Goal: Information Seeking & Learning: Learn about a topic

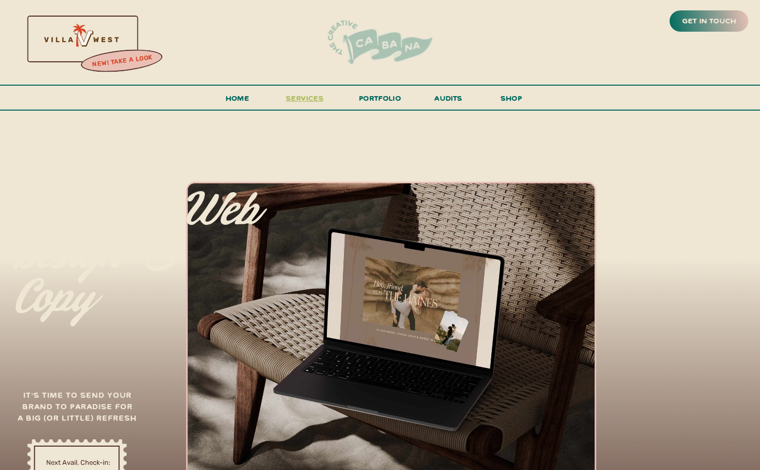
click at [317, 100] on span "services" at bounding box center [305, 98] width 38 height 10
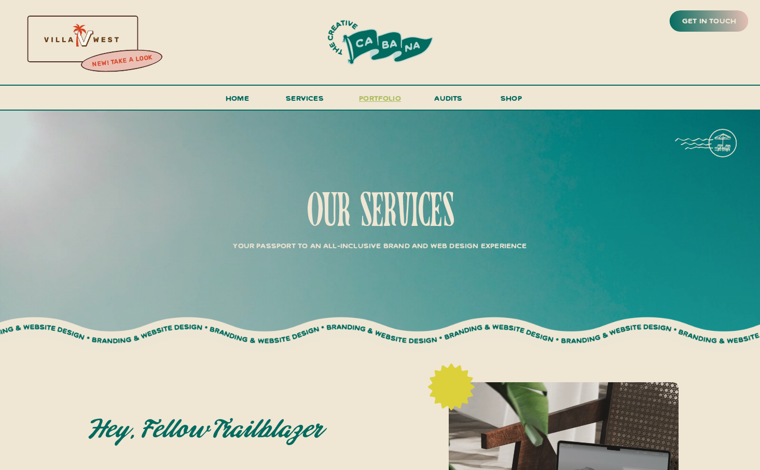
click at [379, 100] on h3 "portfolio" at bounding box center [380, 100] width 49 height 19
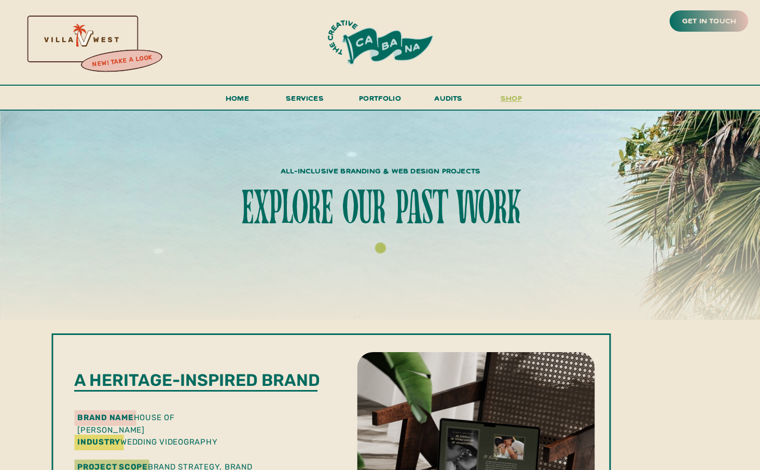
click at [513, 97] on h3 "shop" at bounding box center [512, 100] width 50 height 18
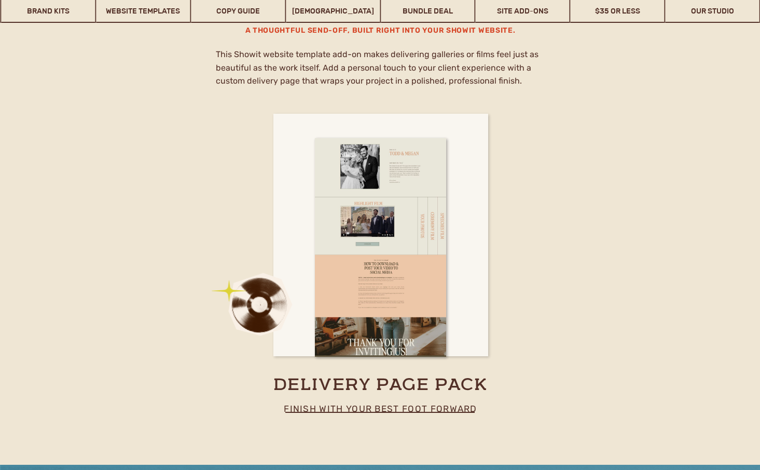
scroll to position [5996, 0]
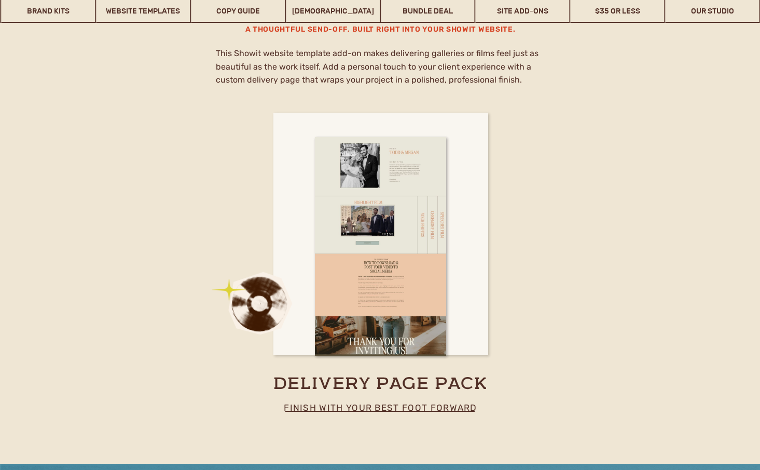
click at [448, 410] on p "finish with your best foot forward" at bounding box center [380, 413] width 229 height 26
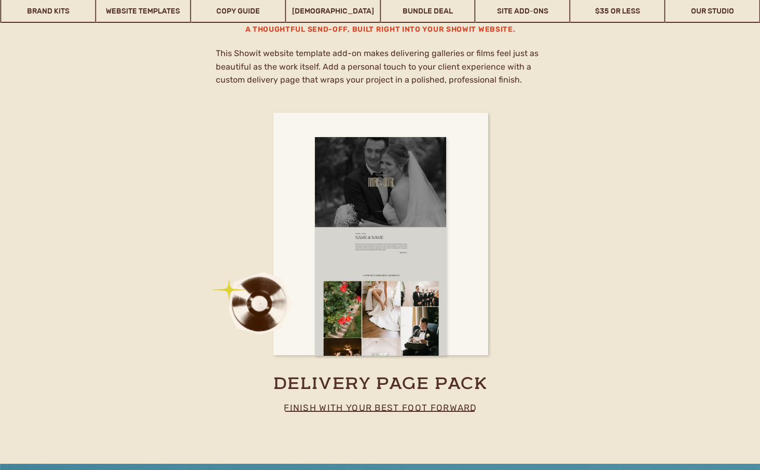
click at [410, 318] on div at bounding box center [380, 246] width 131 height 219
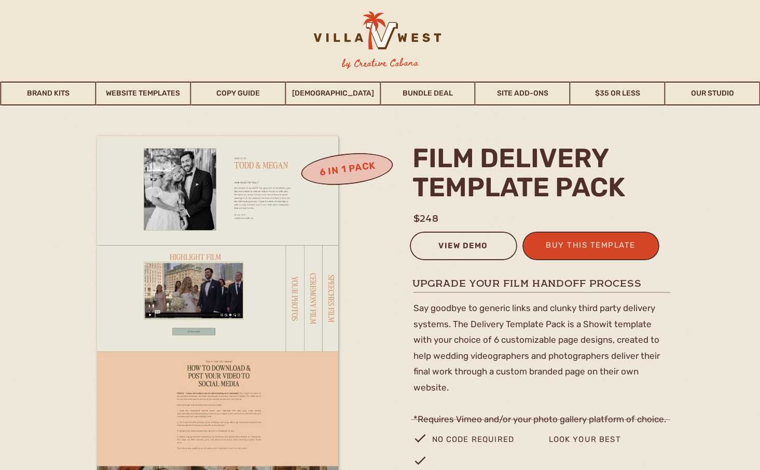
click at [480, 244] on div "view demo" at bounding box center [464, 247] width 94 height 17
click at [401, 38] on div at bounding box center [376, 35] width 163 height 48
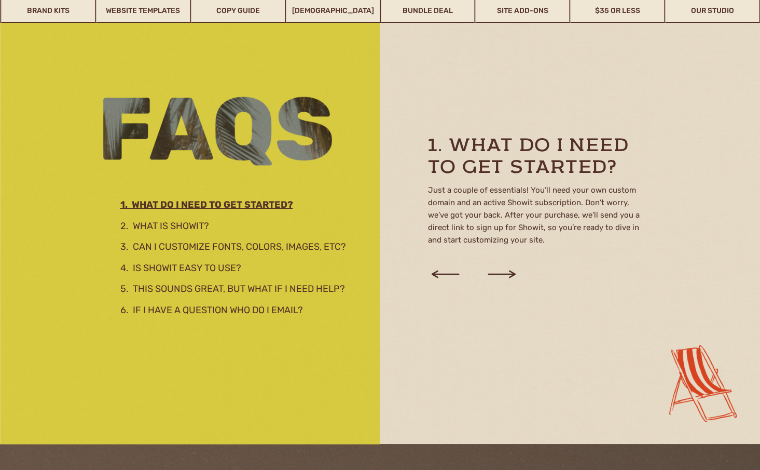
scroll to position [1275, 0]
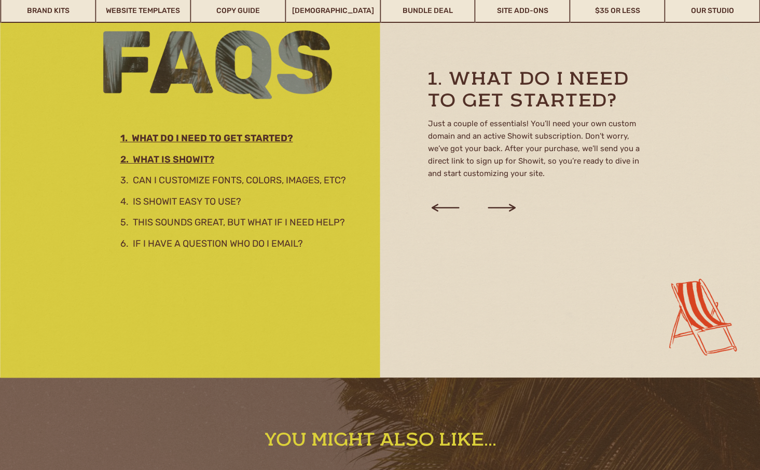
click at [202, 162] on h3 "2. What is showit?" at bounding box center [232, 157] width 225 height 11
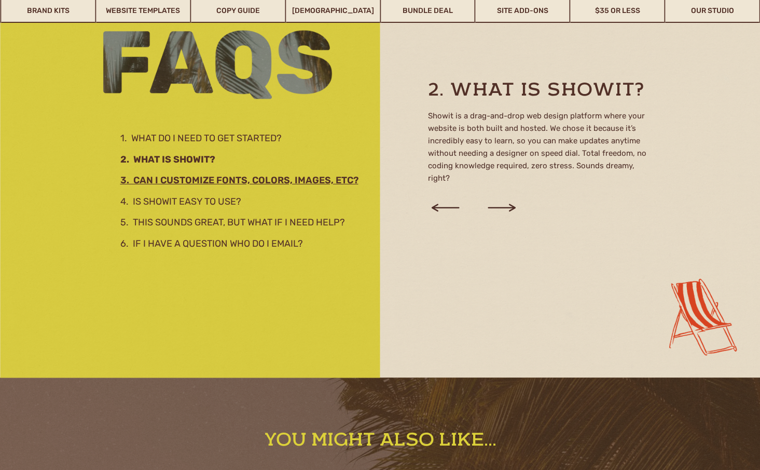
click at [207, 174] on h2 "3. Can I customize fonts, colors, images, etc?" at bounding box center [245, 178] width 251 height 11
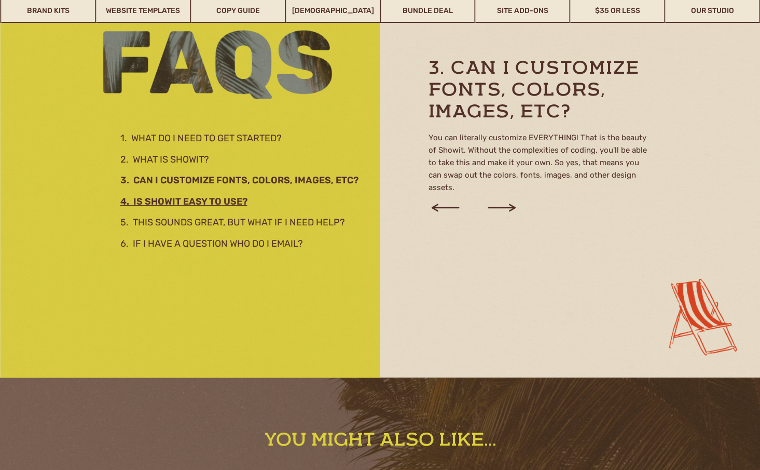
click at [210, 198] on h2 "4. Is Showit easy to use?" at bounding box center [242, 199] width 245 height 11
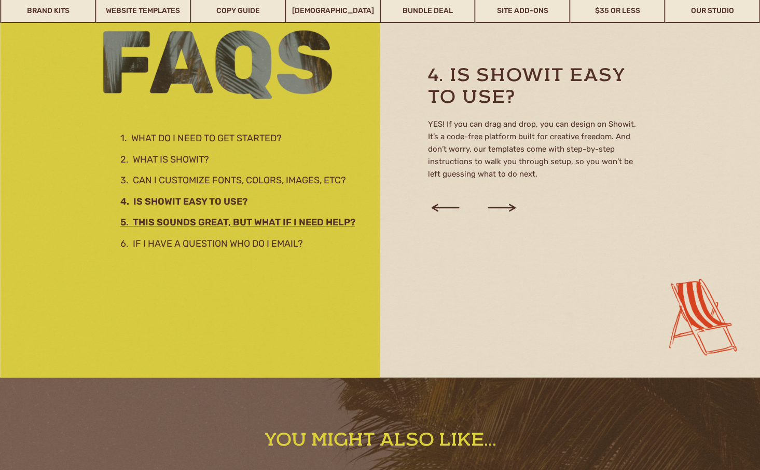
click at [212, 221] on h2 "5. This sounds great, but what if I need help?" at bounding box center [247, 220] width 254 height 11
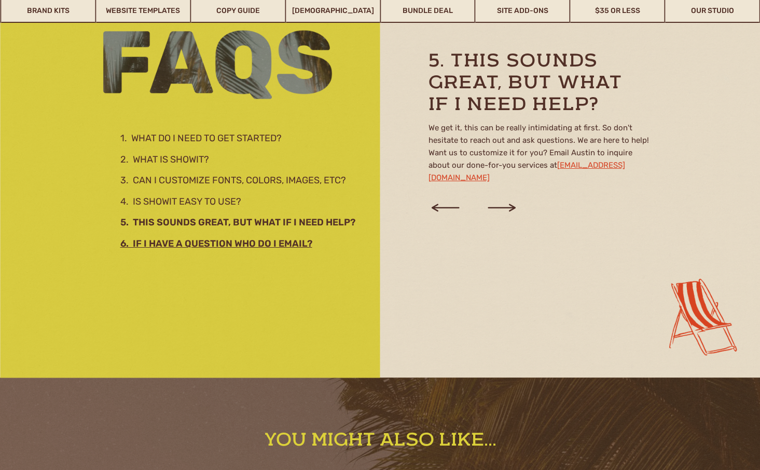
click at [212, 236] on h3 "6. If I have a question who do I email?" at bounding box center [232, 241] width 225 height 11
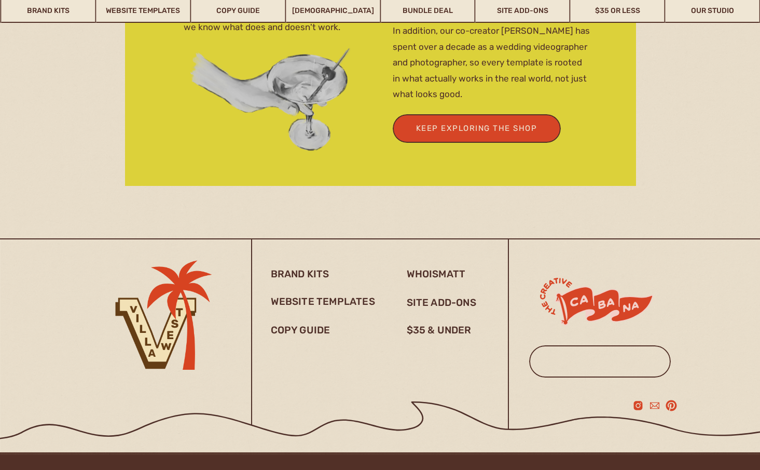
scroll to position [2169, 0]
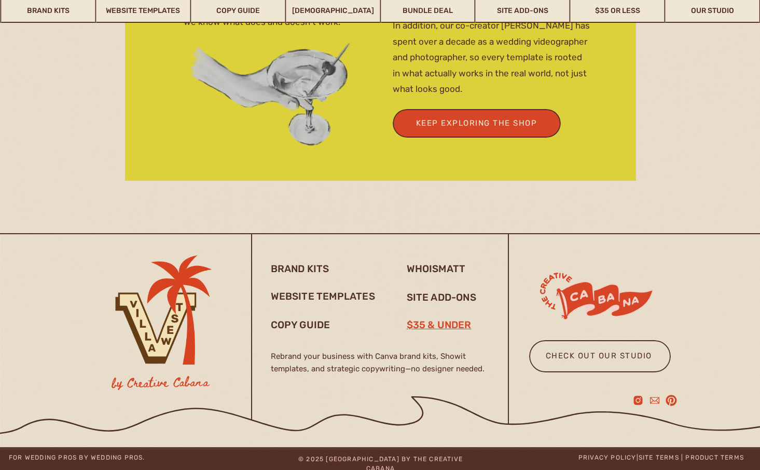
click at [446, 323] on h3 "$35 & under" at bounding box center [443, 324] width 73 height 12
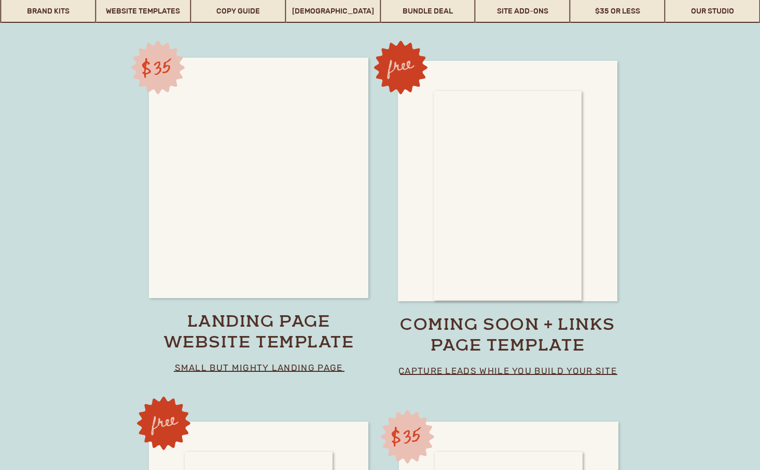
scroll to position [7221, 0]
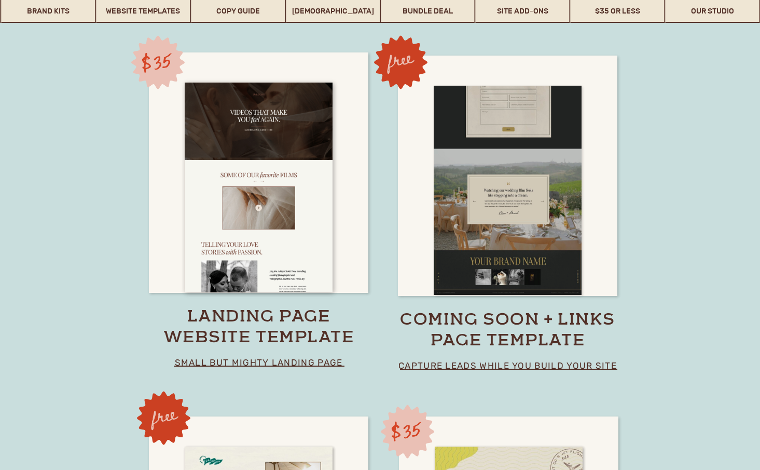
click at [533, 241] on div at bounding box center [508, 191] width 148 height 210
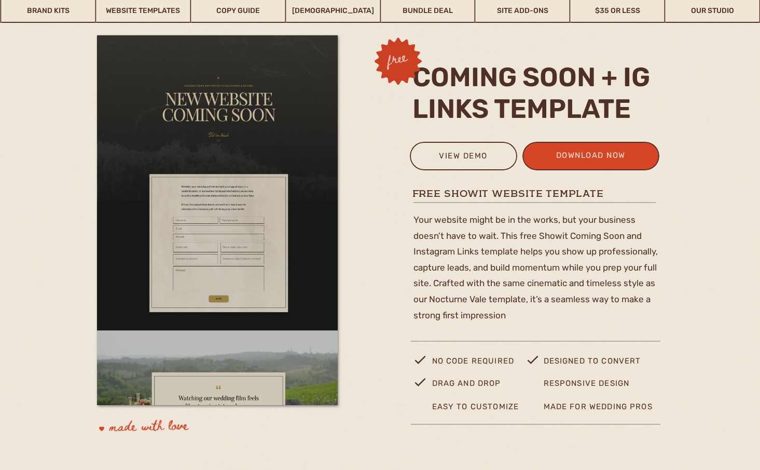
scroll to position [42, 0]
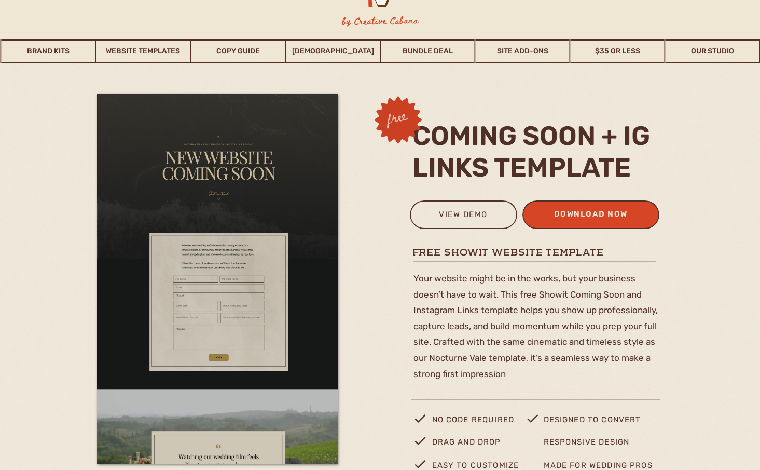
click at [580, 219] on div "download now" at bounding box center [591, 215] width 102 height 17
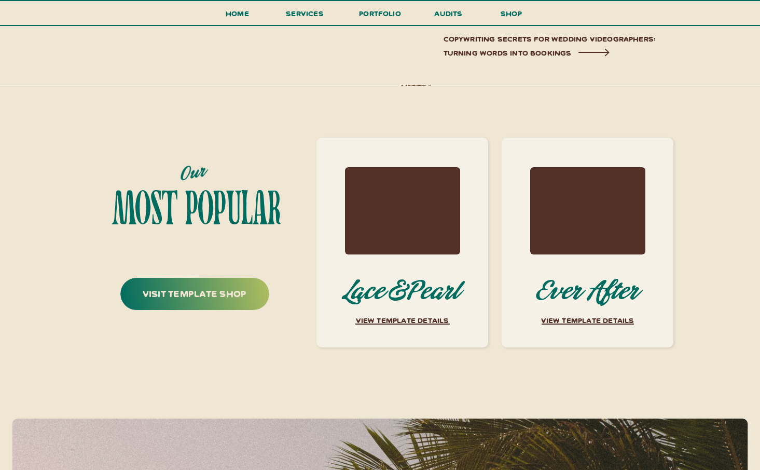
scroll to position [3987, 0]
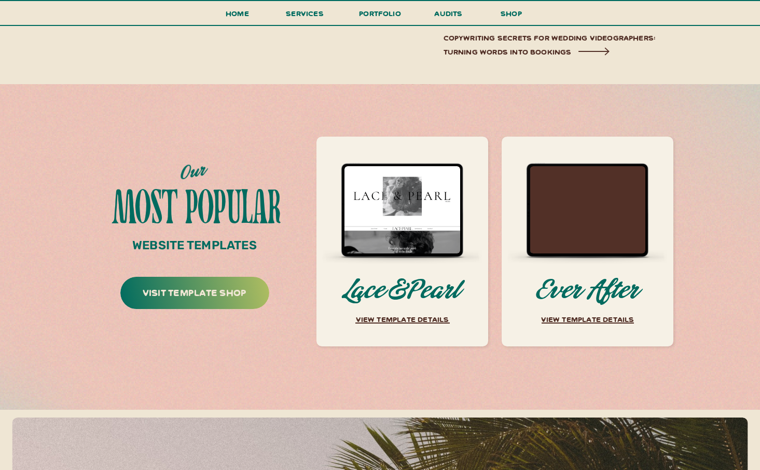
click at [407, 319] on p "view template details" at bounding box center [402, 319] width 101 height 15
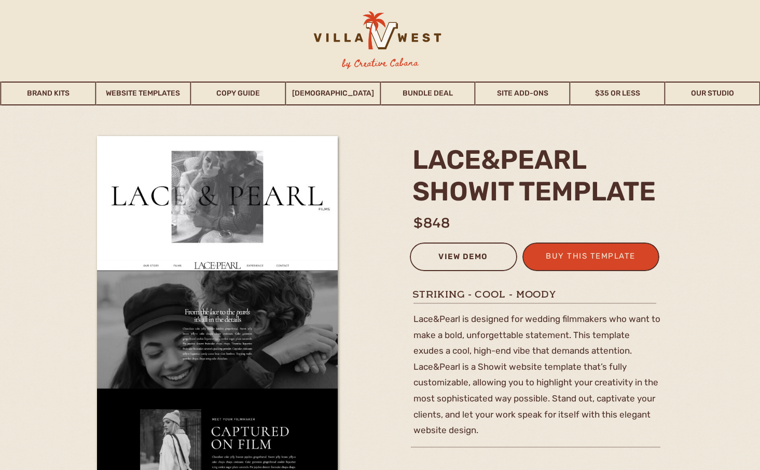
click at [457, 255] on div "view demo" at bounding box center [464, 258] width 94 height 17
click at [716, 92] on link "Our Studio" at bounding box center [713, 93] width 94 height 24
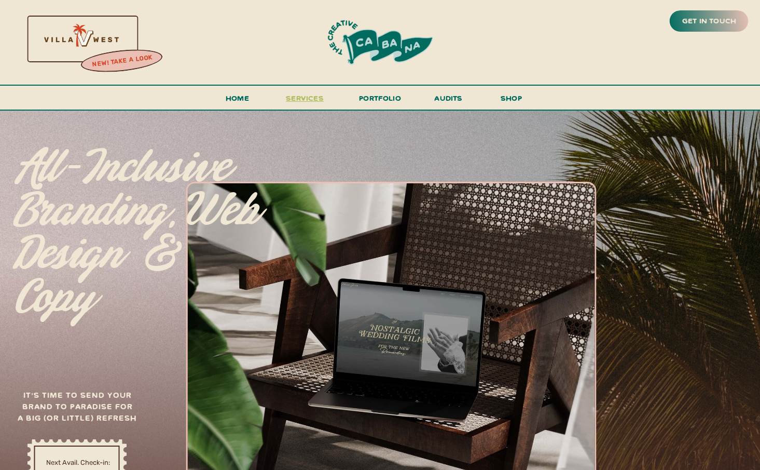
click at [307, 103] on h3 "services" at bounding box center [305, 100] width 44 height 19
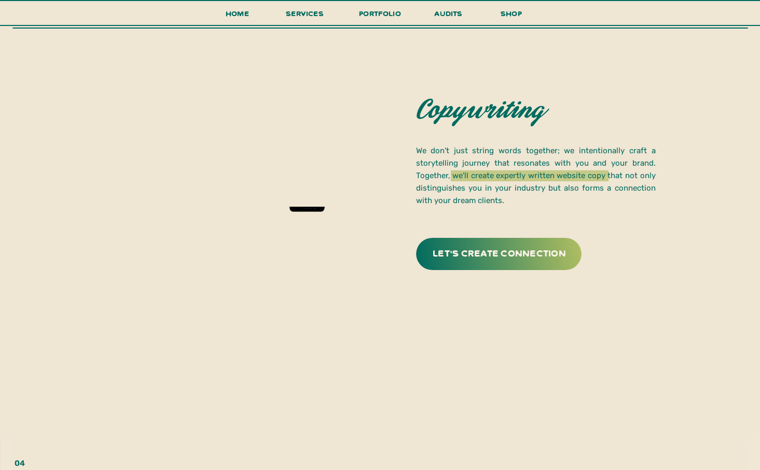
scroll to position [2376, 0]
